Goal: Find specific page/section: Find specific page/section

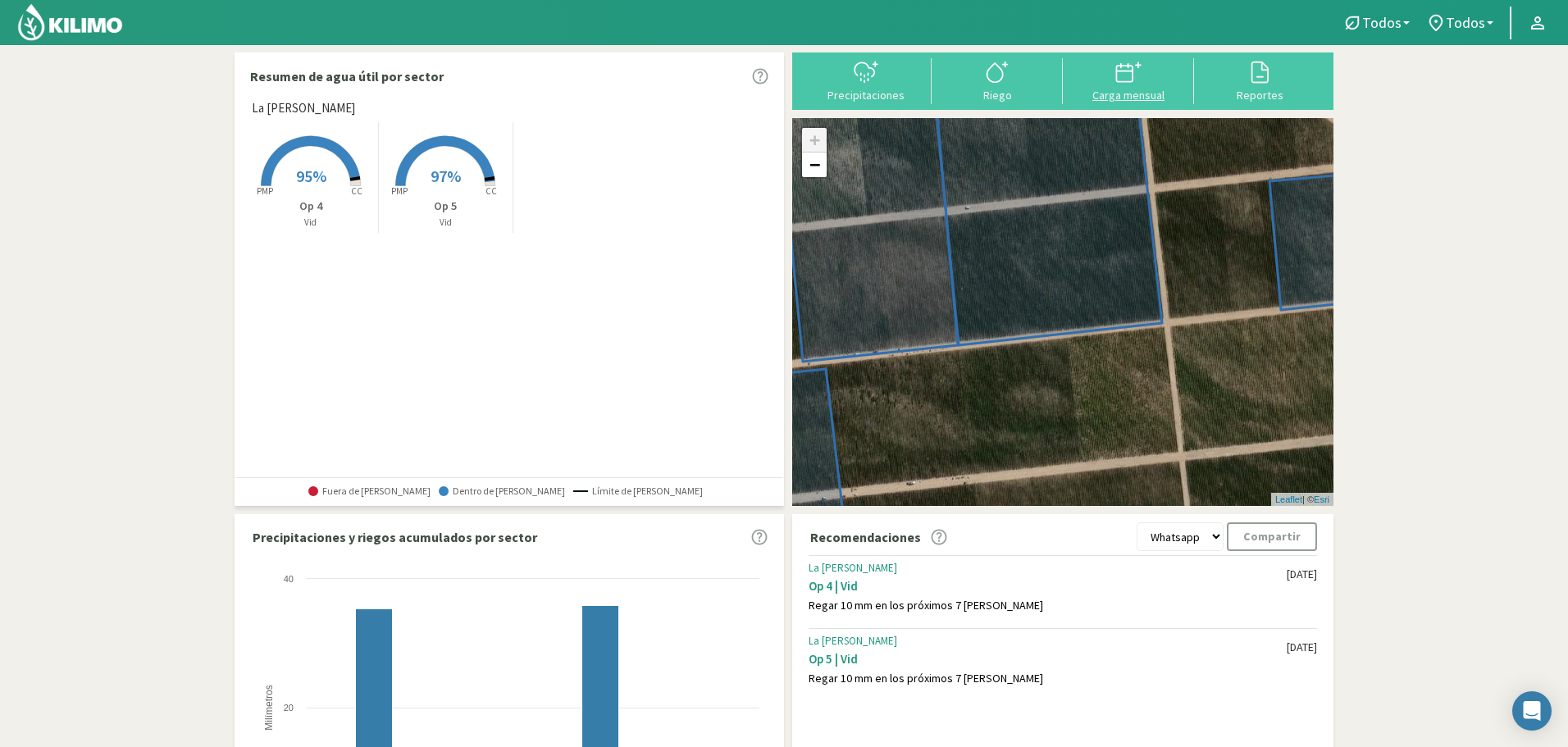
click at [1113, 89] on div "Carga mensual" at bounding box center [1129, 95] width 122 height 12
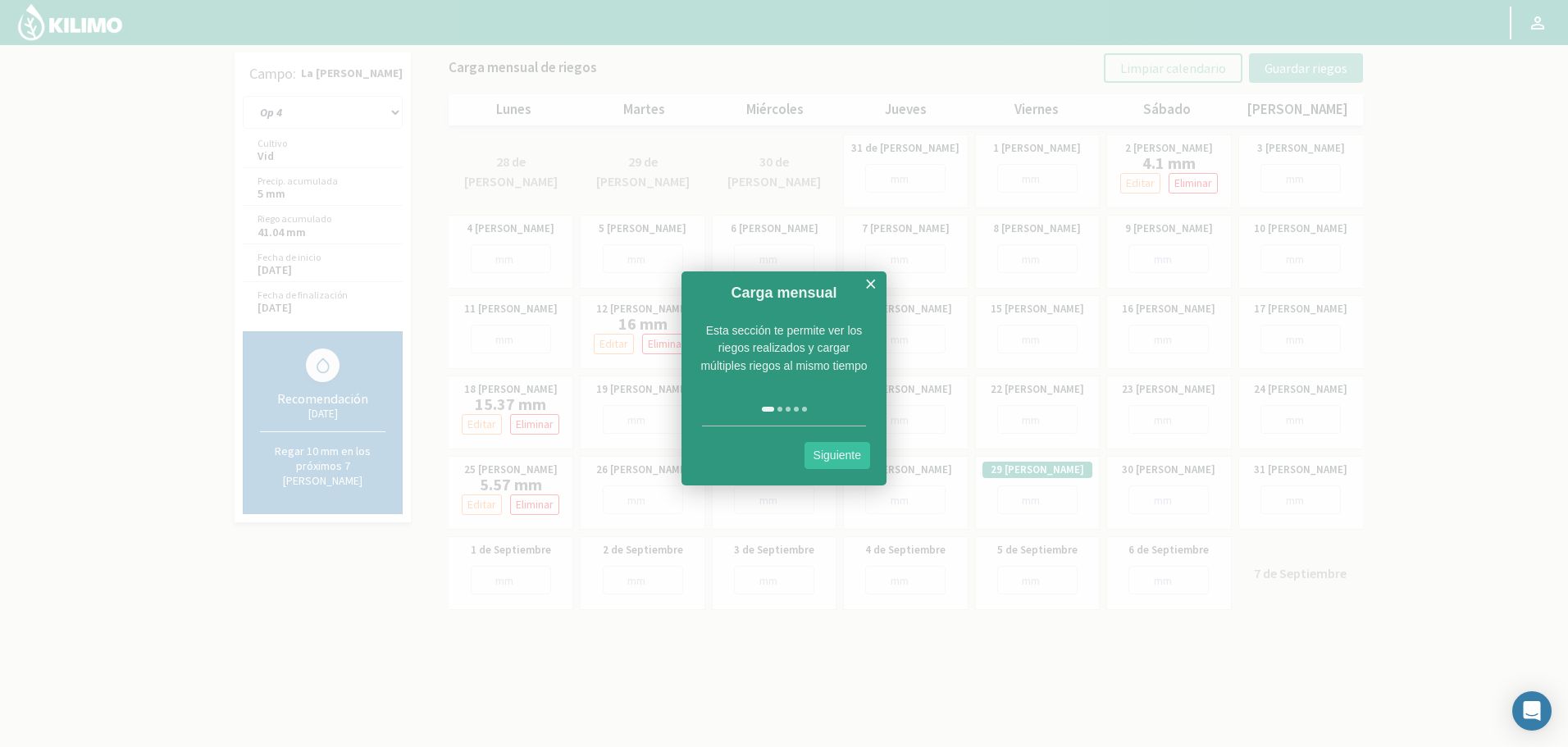
click at [871, 282] on link "×" at bounding box center [871, 284] width 13 height 21
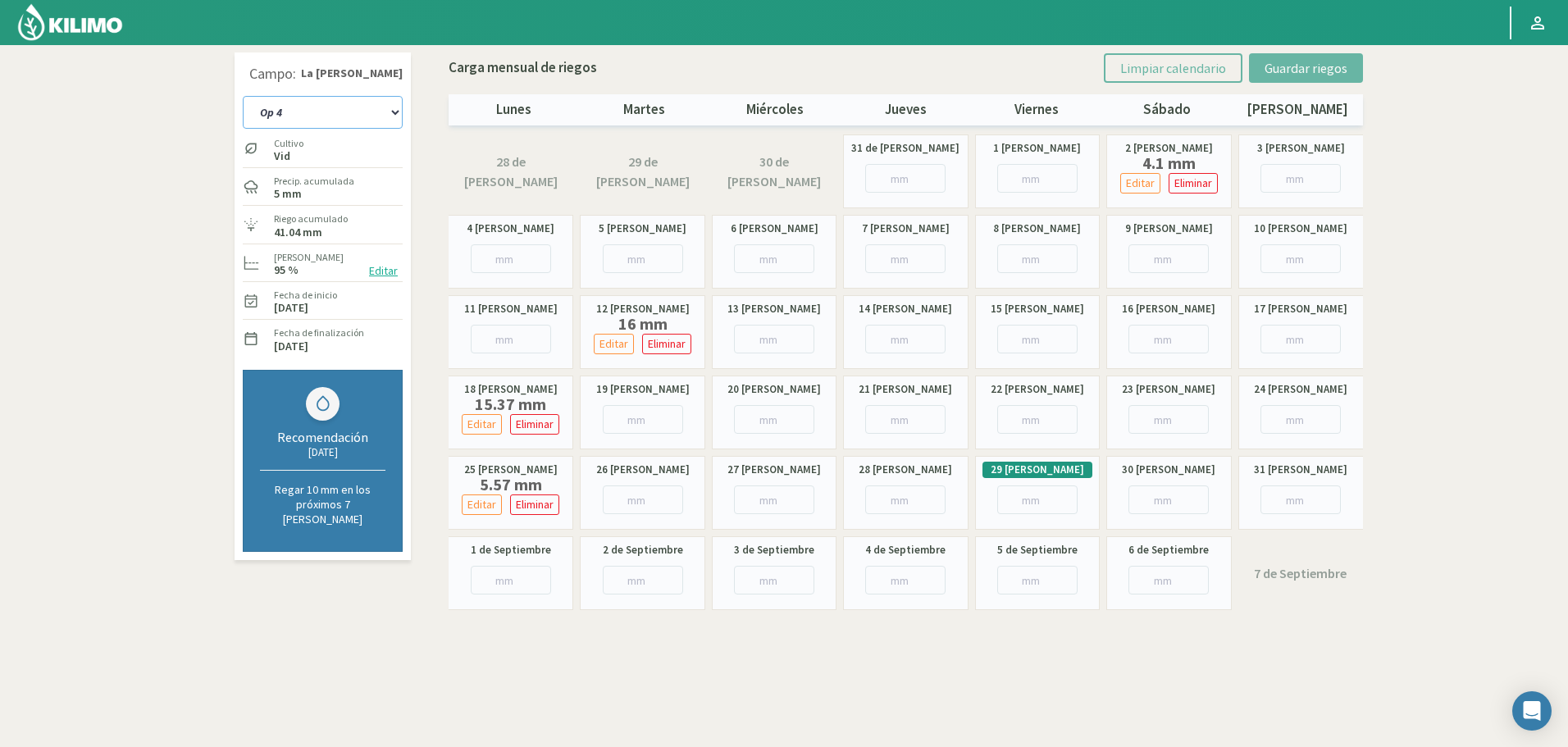
click at [339, 105] on select "Op 4 Op 5" at bounding box center [322, 112] width 160 height 33
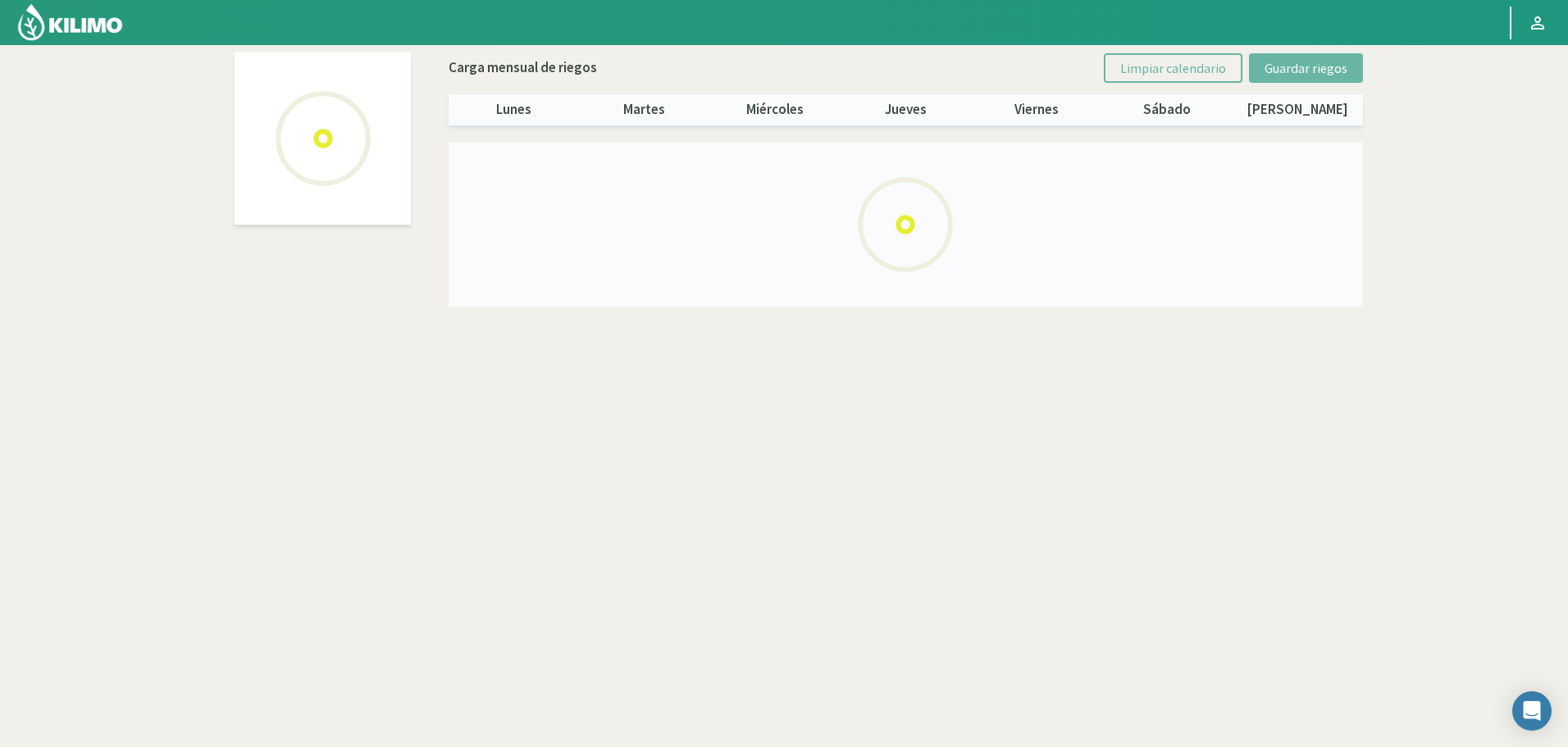
select select "1: Object"
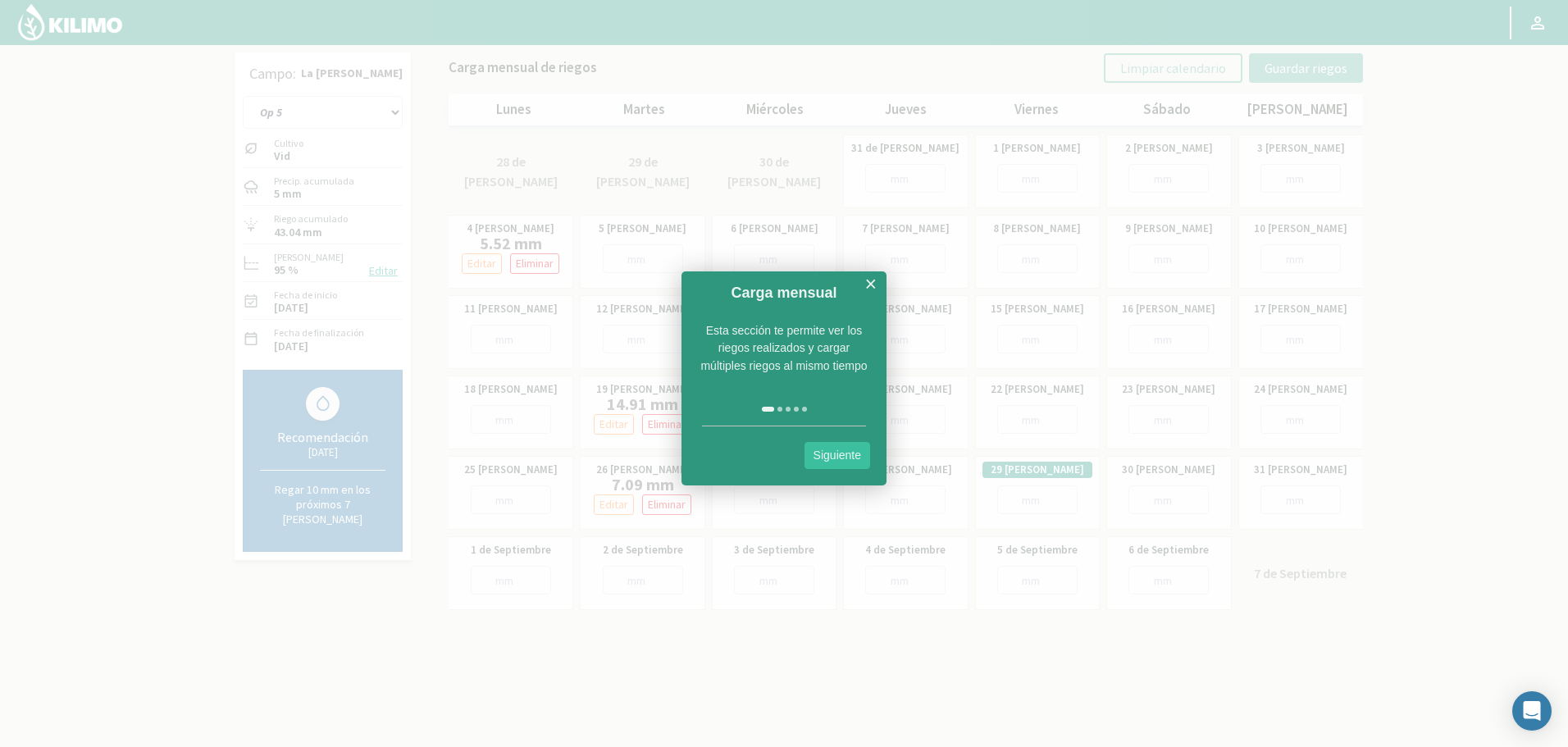
click at [873, 280] on link "×" at bounding box center [871, 284] width 13 height 21
